Goal: Transaction & Acquisition: Purchase product/service

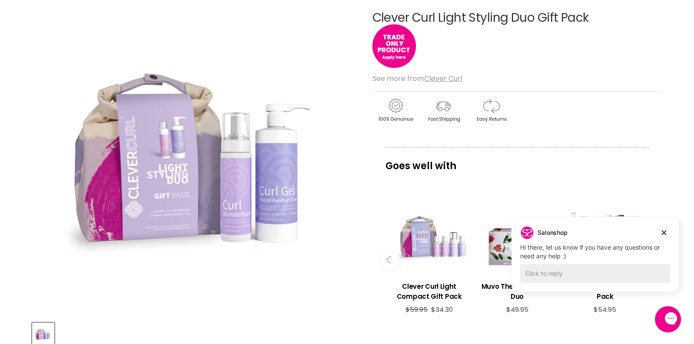
scroll to position [232, 0]
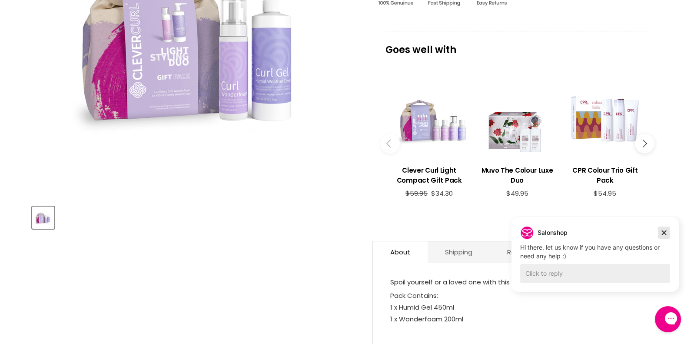
click at [666, 230] on icon "Dismiss campaign" at bounding box center [664, 232] width 9 height 10
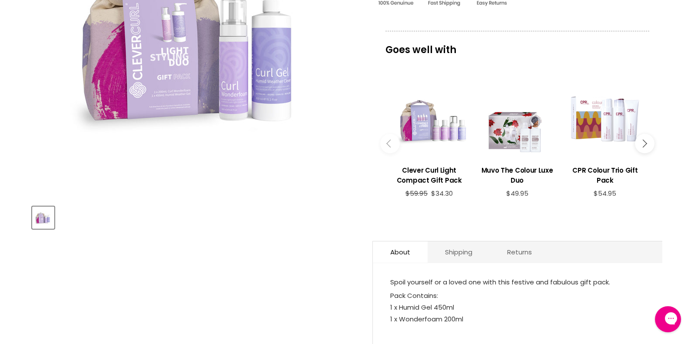
scroll to position [347, 0]
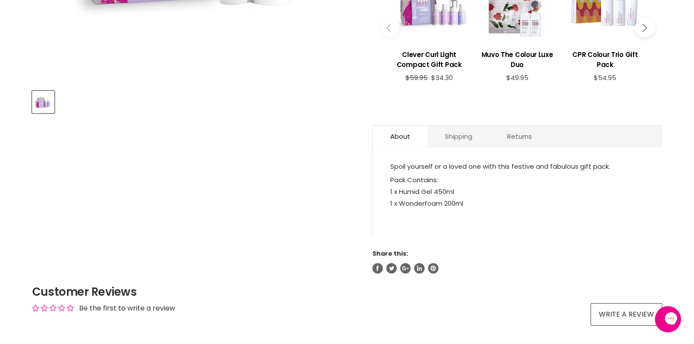
click at [462, 138] on link "Shipping" at bounding box center [459, 136] width 62 height 21
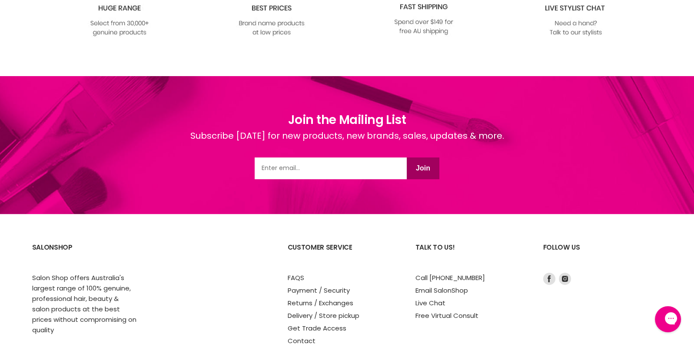
scroll to position [1107, 0]
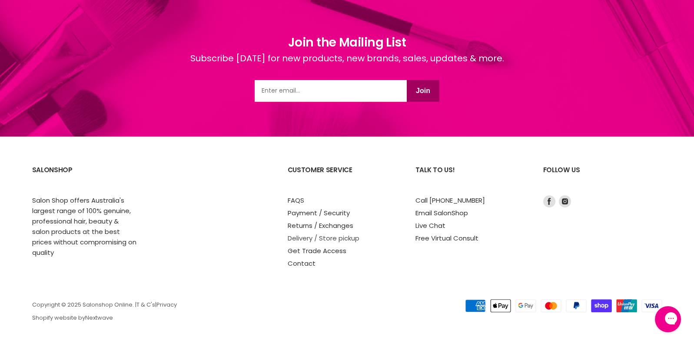
click at [336, 236] on link "Delivery / Store pickup" at bounding box center [324, 237] width 72 height 9
